Goal: Task Accomplishment & Management: Manage account settings

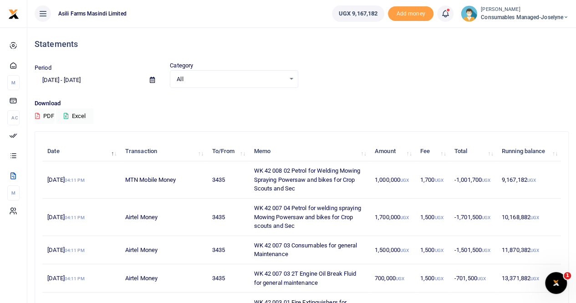
click at [516, 13] on span "Consumables managed-Joselyne" at bounding box center [525, 17] width 88 height 8
click at [529, 36] on link "Switch accounts" at bounding box center [534, 33] width 72 height 13
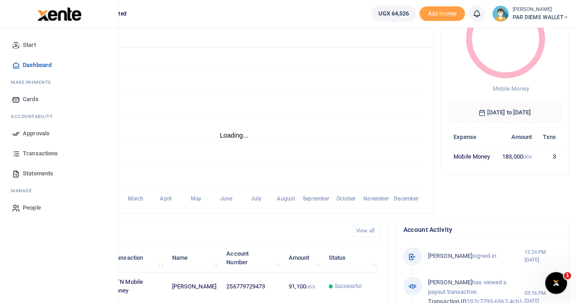
scroll to position [7, 7]
click at [37, 175] on span "Statements" at bounding box center [38, 173] width 31 height 9
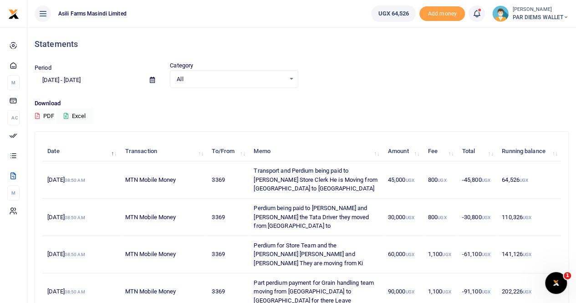
click at [156, 79] on span at bounding box center [152, 79] width 20 height 15
click at [153, 78] on icon at bounding box center [152, 80] width 5 height 6
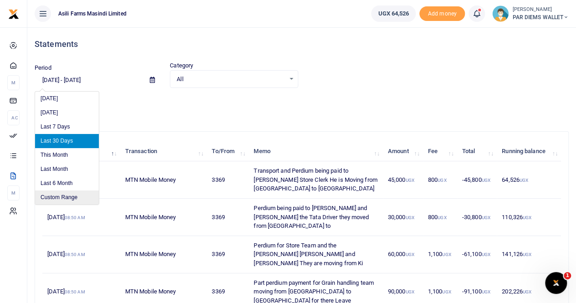
click at [74, 197] on li "Custom Range" at bounding box center [67, 197] width 64 height 14
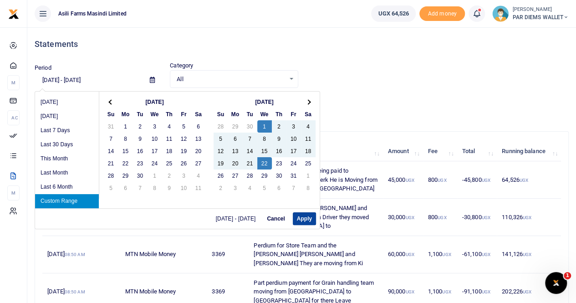
click at [302, 216] on button "Apply" at bounding box center [304, 218] width 23 height 13
type input "10/01/2025 - 10/22/2025"
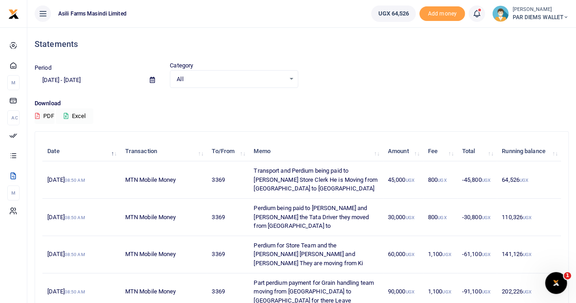
click at [80, 114] on button "Excel" at bounding box center [74, 115] width 37 height 15
click at [150, 81] on icon at bounding box center [152, 80] width 5 height 6
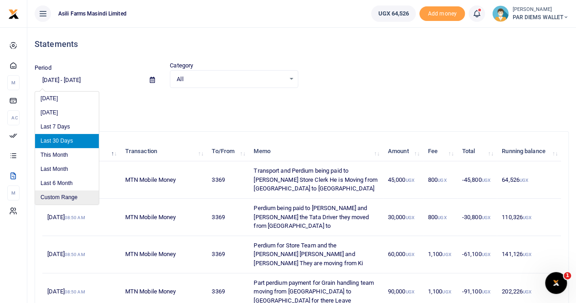
click at [51, 194] on li "Custom Range" at bounding box center [67, 197] width 64 height 14
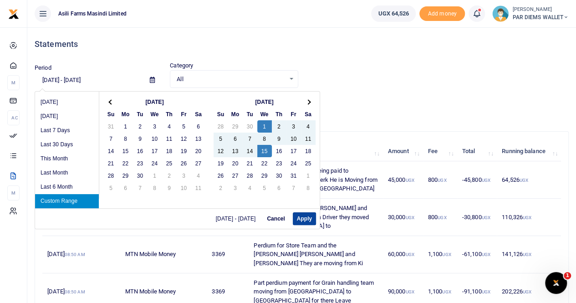
click at [300, 218] on button "Apply" at bounding box center [304, 218] width 23 height 13
type input "10/01/2025 - 10/15/2025"
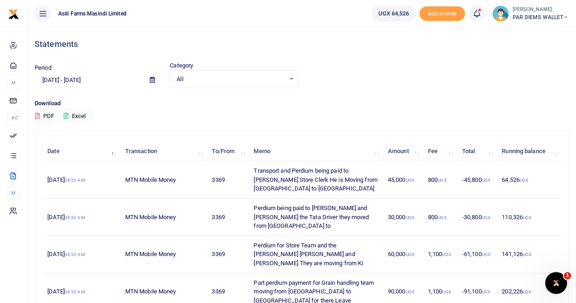
click at [84, 115] on button "Excel" at bounding box center [74, 115] width 37 height 15
click at [516, 11] on small "[PERSON_NAME]" at bounding box center [540, 10] width 56 height 8
click at [524, 33] on link "Switch accounts" at bounding box center [533, 33] width 72 height 13
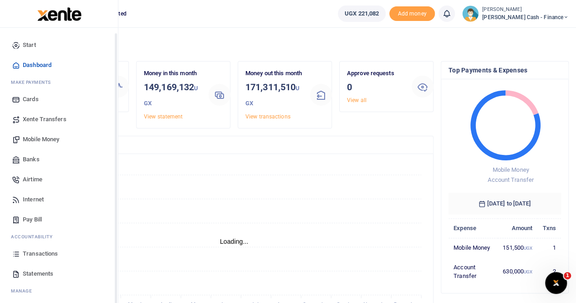
scroll to position [22, 0]
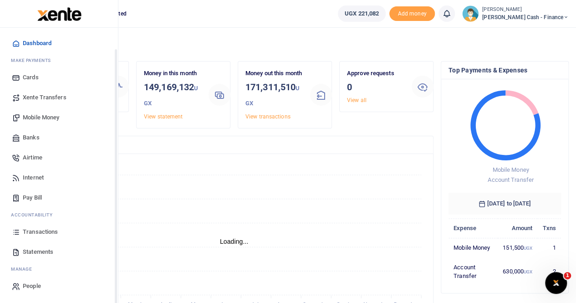
click at [49, 232] on span "Transactions" at bounding box center [40, 231] width 35 height 9
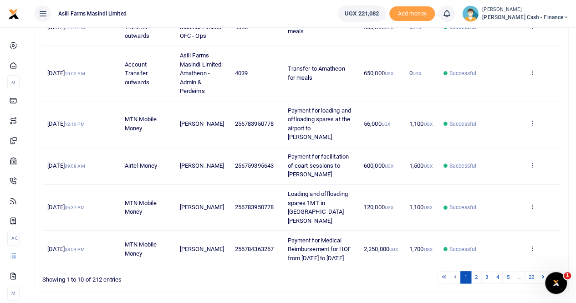
scroll to position [353, 0]
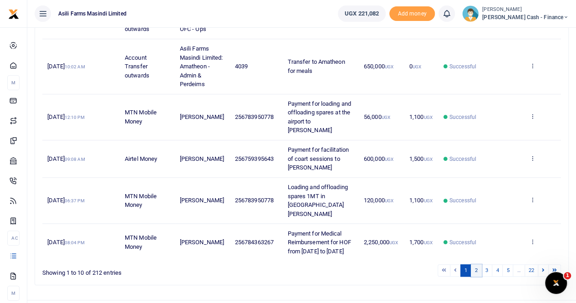
click at [475, 264] on link "2" at bounding box center [476, 270] width 11 height 12
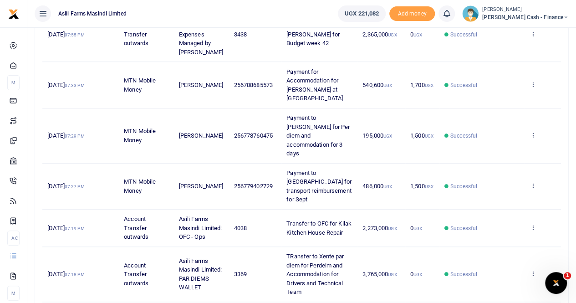
scroll to position [362, 0]
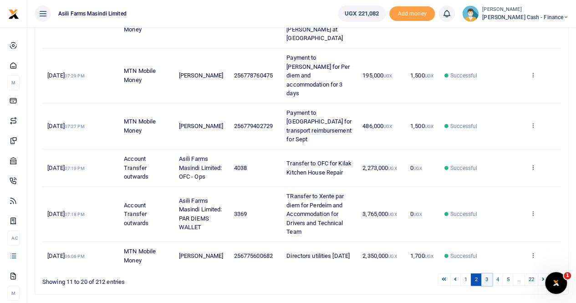
click at [490, 273] on link "3" at bounding box center [486, 279] width 11 height 12
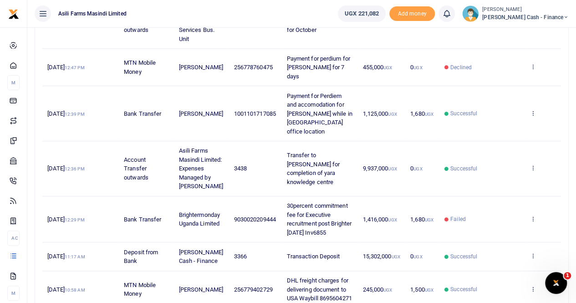
scroll to position [371, 0]
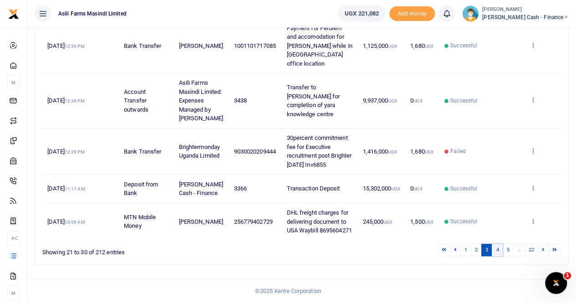
click at [498, 250] on link "4" at bounding box center [497, 250] width 11 height 12
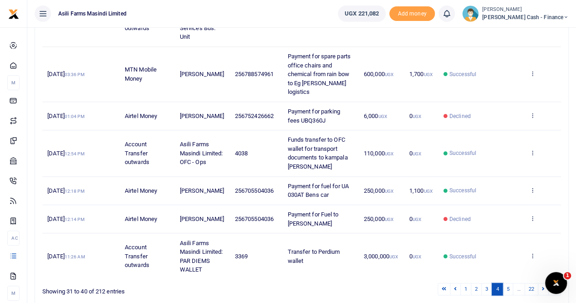
scroll to position [362, 0]
click at [506, 282] on link "5" at bounding box center [507, 288] width 11 height 12
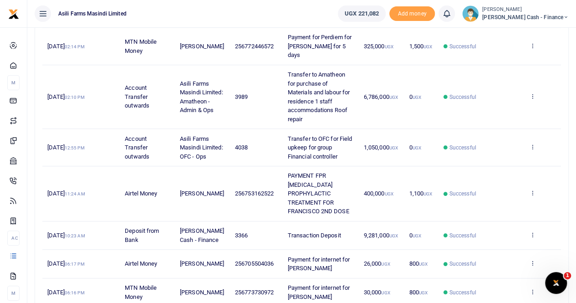
scroll to position [300, 0]
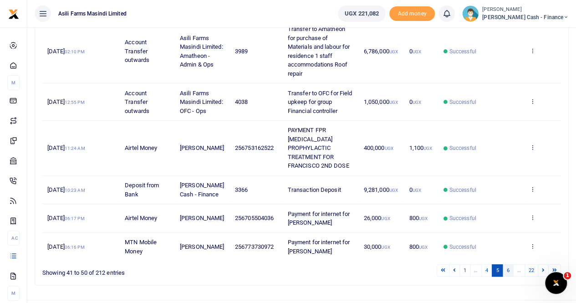
click at [506, 264] on link "6" at bounding box center [507, 270] width 11 height 12
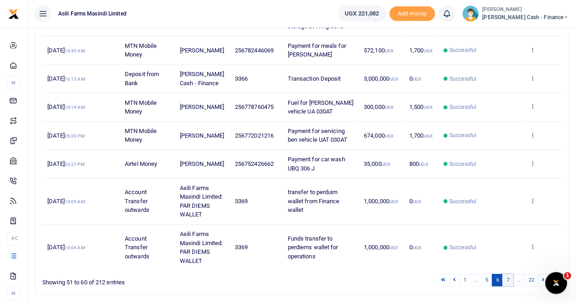
scroll to position [291, 0]
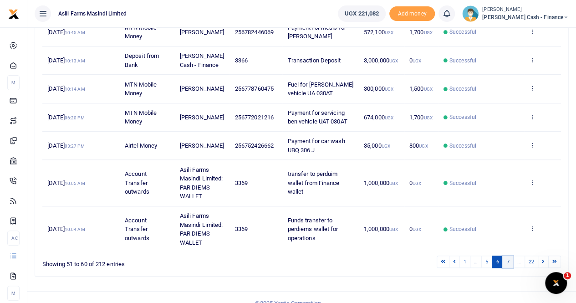
click at [506, 255] on link "7" at bounding box center [507, 261] width 11 height 12
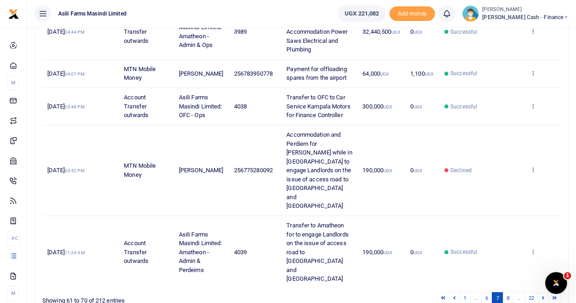
scroll to position [433, 0]
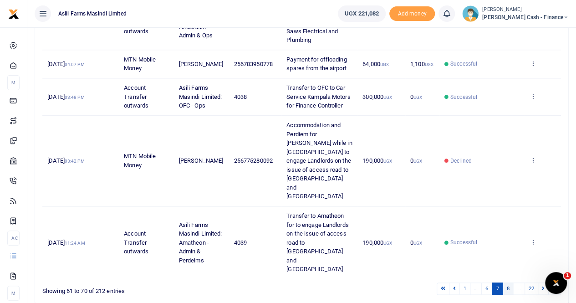
click at [508, 282] on link "8" at bounding box center [507, 288] width 11 height 12
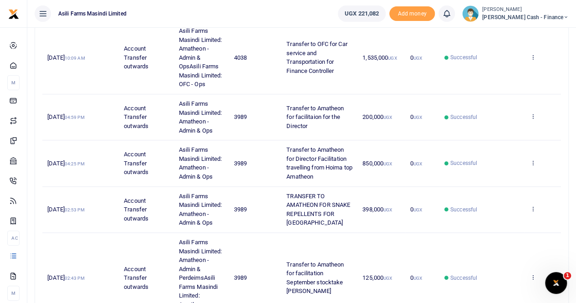
scroll to position [222, 0]
